Goal: Information Seeking & Learning: Learn about a topic

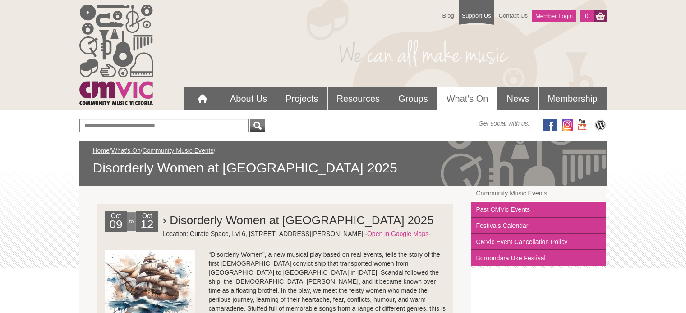
scroll to position [270, 0]
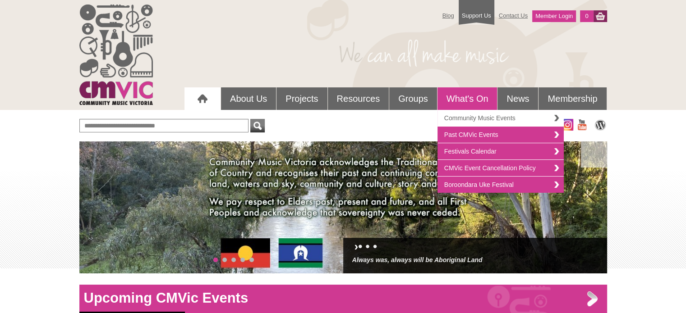
click at [467, 116] on link "Community Music Events" at bounding box center [500, 118] width 126 height 17
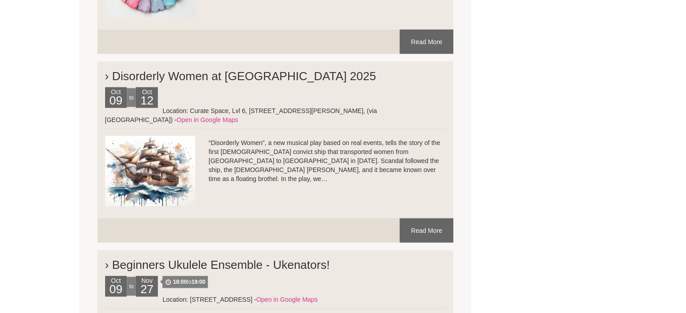
scroll to position [1848, 0]
click at [412, 218] on link "Read More" at bounding box center [426, 230] width 54 height 24
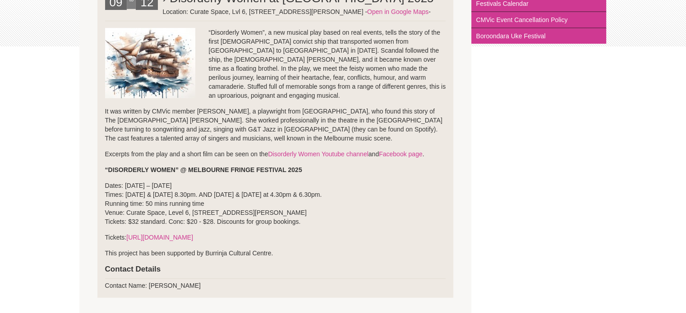
scroll to position [225, 0]
